Goal: Transaction & Acquisition: Purchase product/service

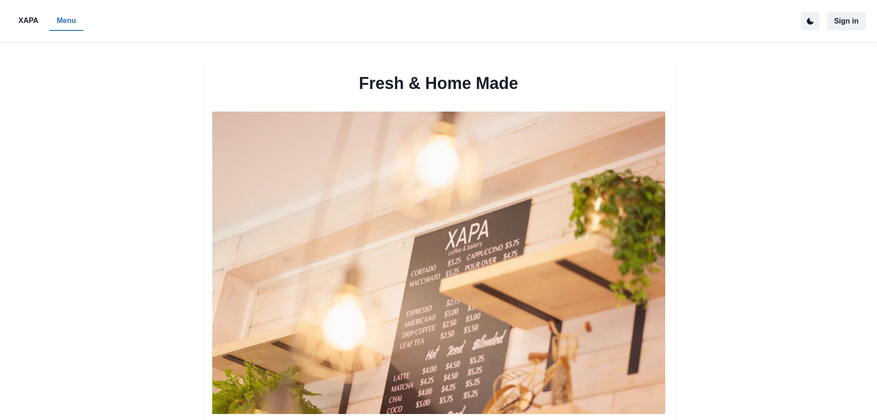
scroll to position [461, 0]
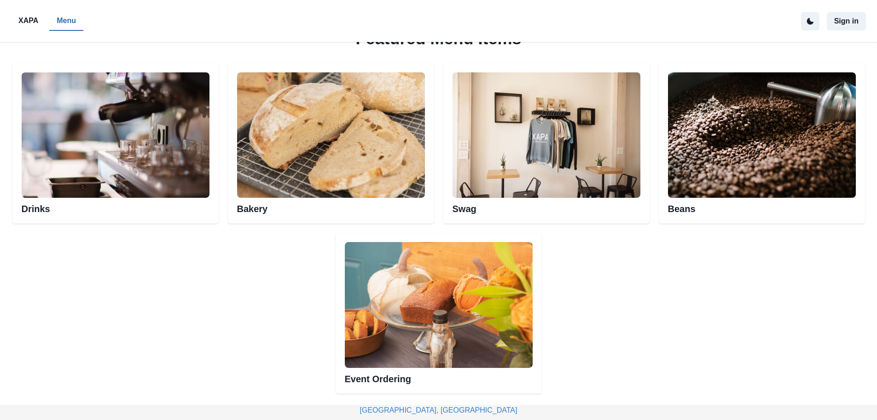
click at [289, 149] on img at bounding box center [331, 134] width 188 height 125
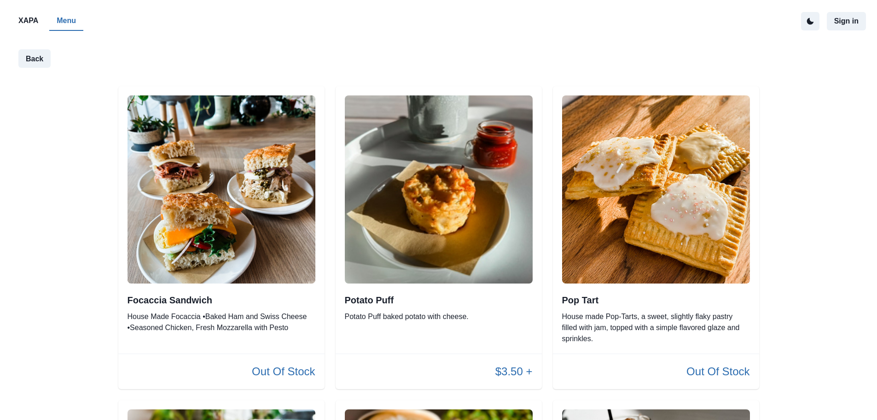
click at [441, 209] on img at bounding box center [439, 189] width 188 height 188
click at [419, 315] on p "Potato Puff baked potato with cheese." at bounding box center [439, 316] width 188 height 11
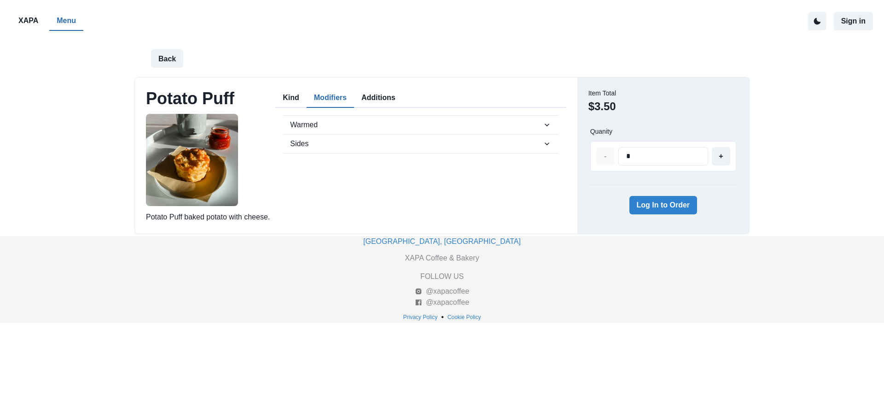
click at [331, 99] on button "Modifiers" at bounding box center [330, 97] width 47 height 19
click at [371, 117] on button "Warmed" at bounding box center [421, 125] width 276 height 18
click at [380, 95] on button "Additions" at bounding box center [378, 97] width 49 height 19
click at [339, 146] on textarea at bounding box center [421, 148] width 276 height 37
click at [164, 52] on button "Back" at bounding box center [167, 58] width 32 height 18
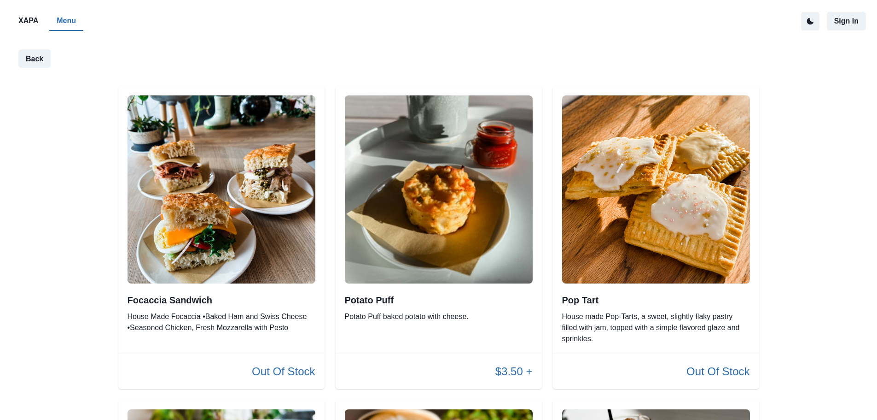
click at [687, 297] on h2 "Pop Tart" at bounding box center [656, 299] width 188 height 11
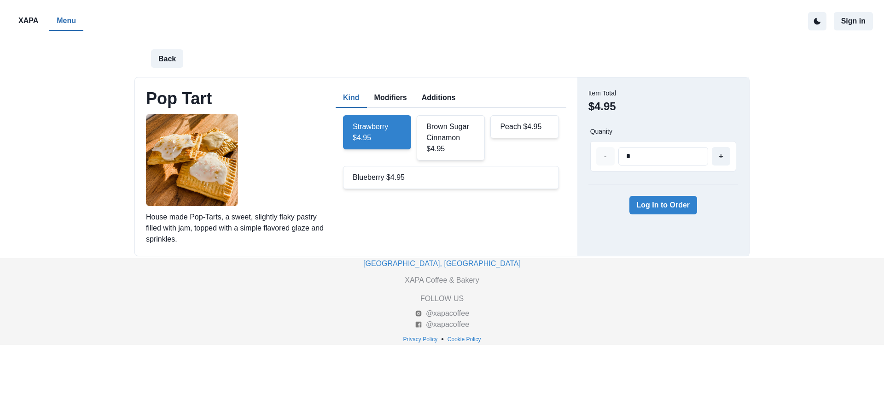
drag, startPoint x: 312, startPoint y: 236, endPoint x: 191, endPoint y: 224, distance: 121.8
click at [192, 231] on p "House made Pop-Tarts, a sweet, slightly flaky pastry filled with jam, topped wi…" at bounding box center [238, 227] width 184 height 33
click at [201, 233] on p "House made Pop-Tarts, a sweet, slightly flaky pastry filled with jam, topped wi…" at bounding box center [238, 227] width 184 height 33
click at [445, 128] on div "Brown Sugar Cinnamon $4.95" at bounding box center [451, 137] width 68 height 45
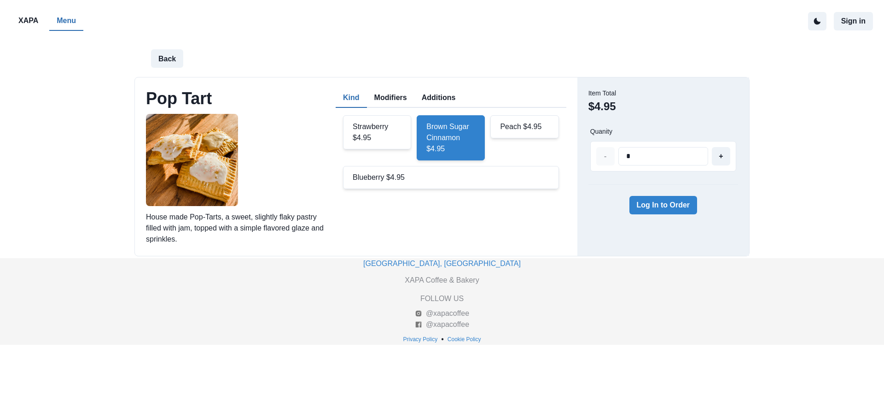
click at [521, 121] on div "Peach $4.95" at bounding box center [525, 126] width 68 height 23
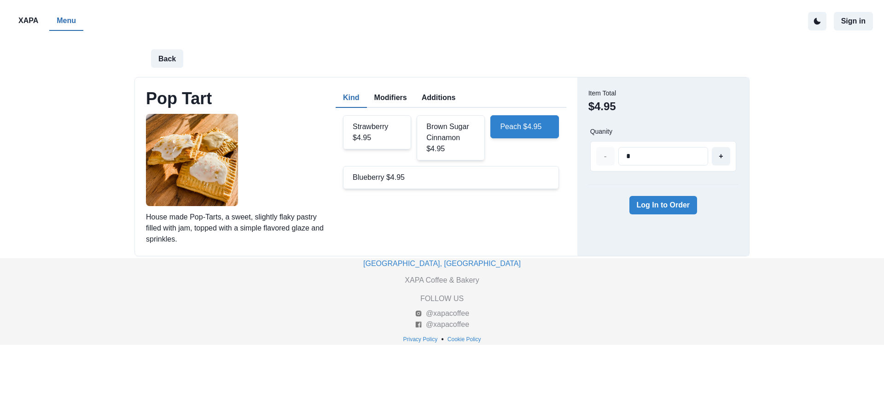
click at [370, 136] on div "Strawberry $4.95" at bounding box center [377, 132] width 68 height 34
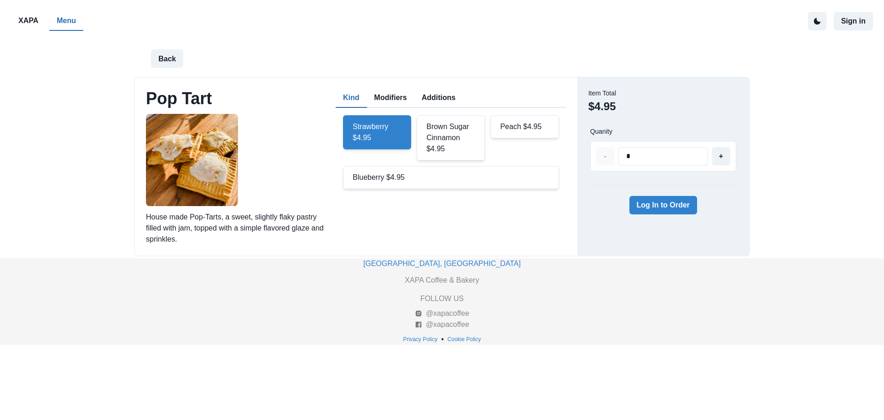
click at [373, 180] on div "Blueberry $4.95" at bounding box center [451, 177] width 216 height 23
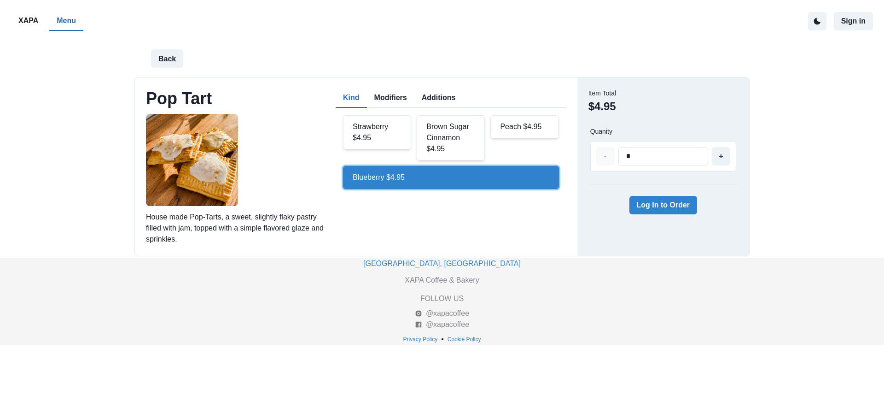
click at [404, 133] on div "Strawberry $4.95" at bounding box center [377, 132] width 68 height 34
